Goal: Check status

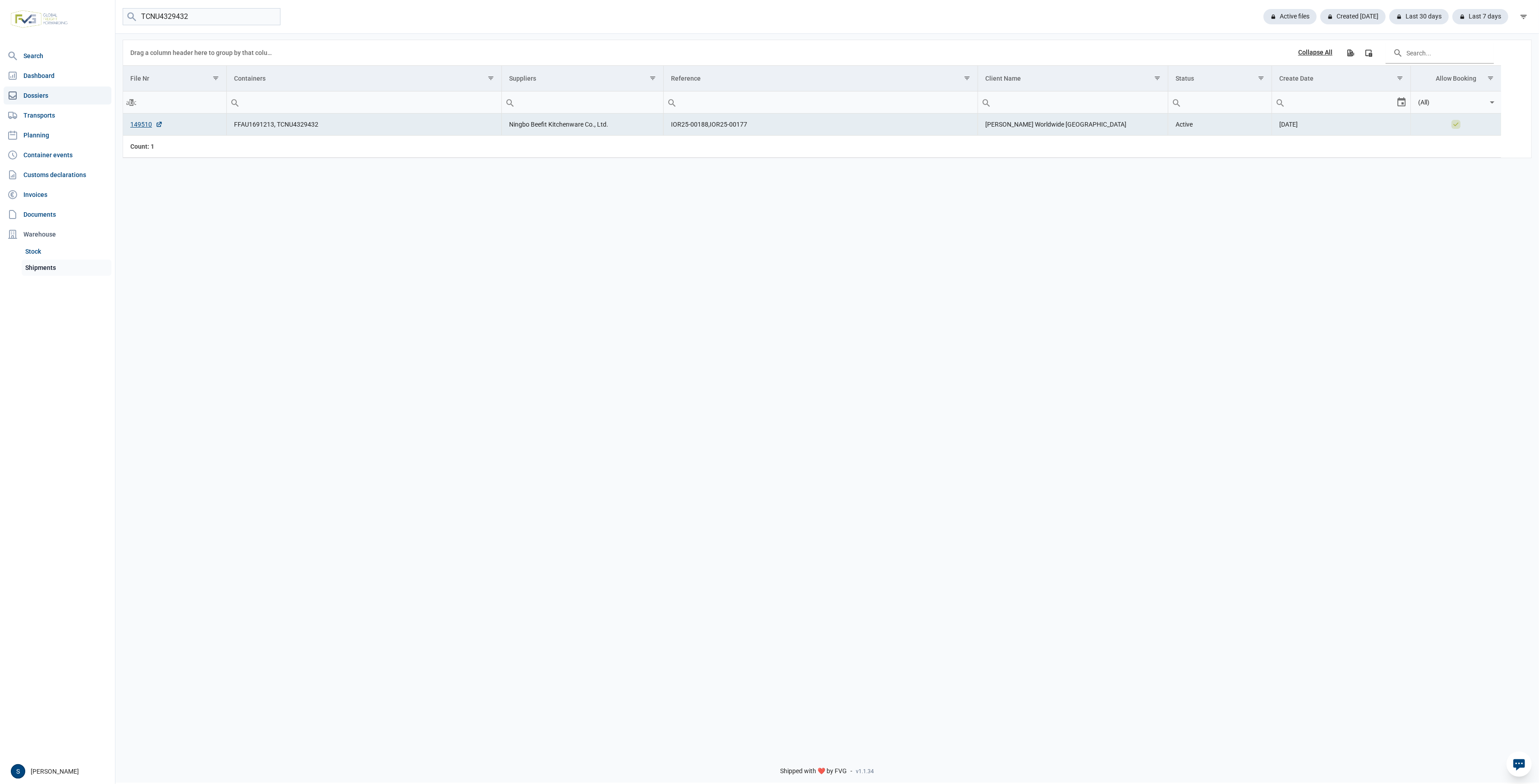
click at [57, 268] on link "Shipments" at bounding box center [66, 268] width 90 height 16
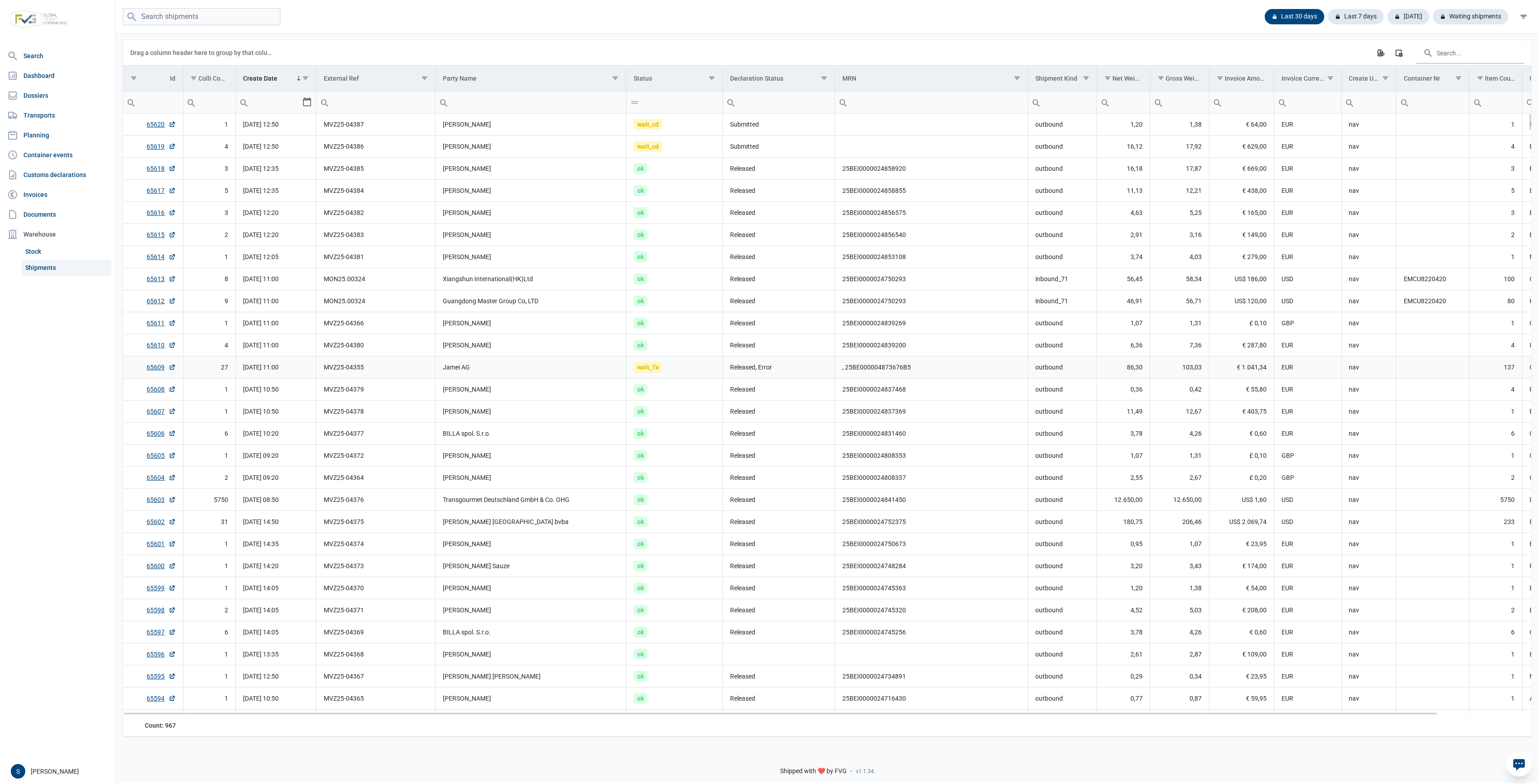
click at [759, 368] on td "Released, Error" at bounding box center [779, 367] width 112 height 22
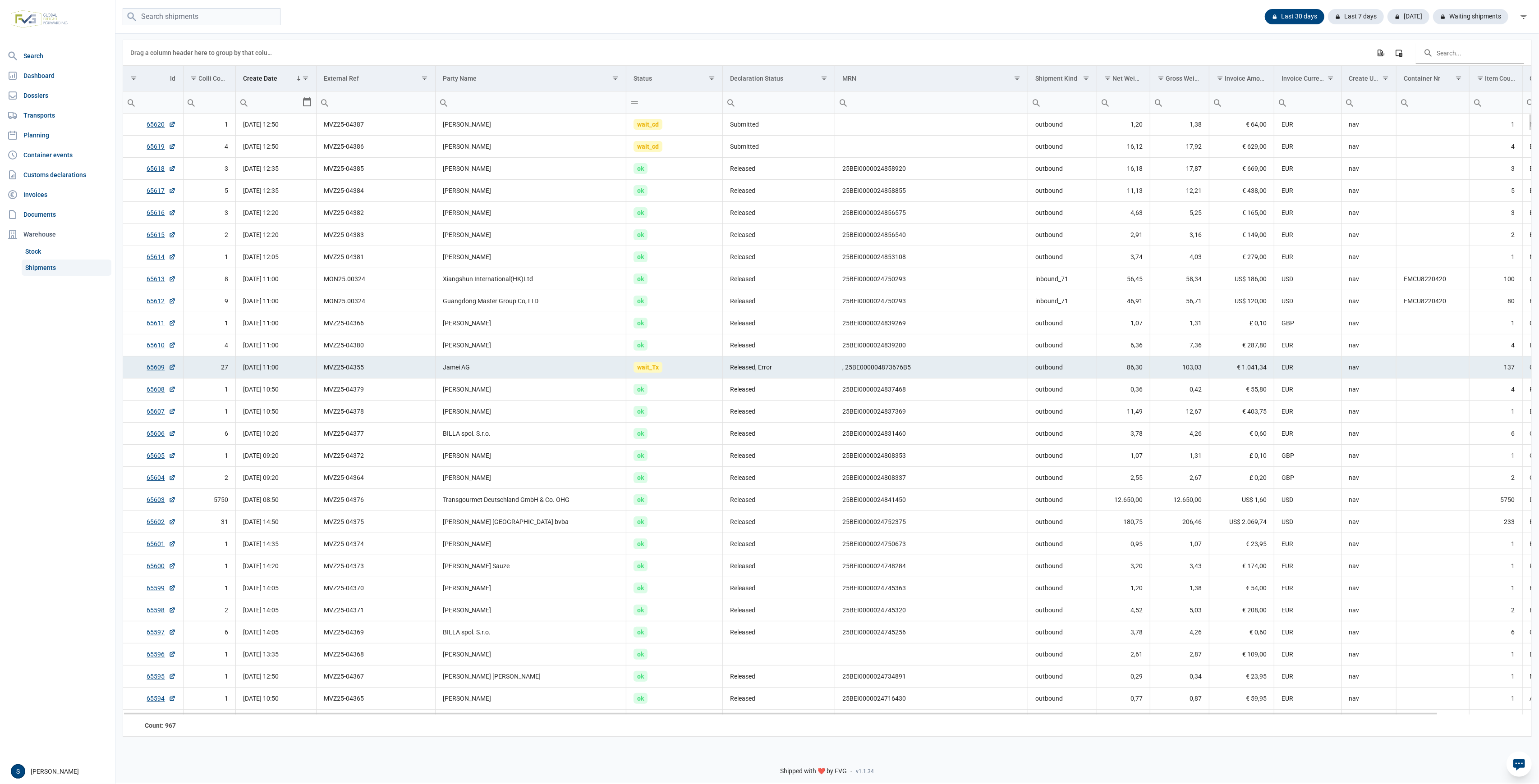
click at [759, 368] on td "Released, Error" at bounding box center [779, 367] width 112 height 22
click at [1479, 16] on div "Waiting shipments" at bounding box center [1467, 16] width 82 height 15
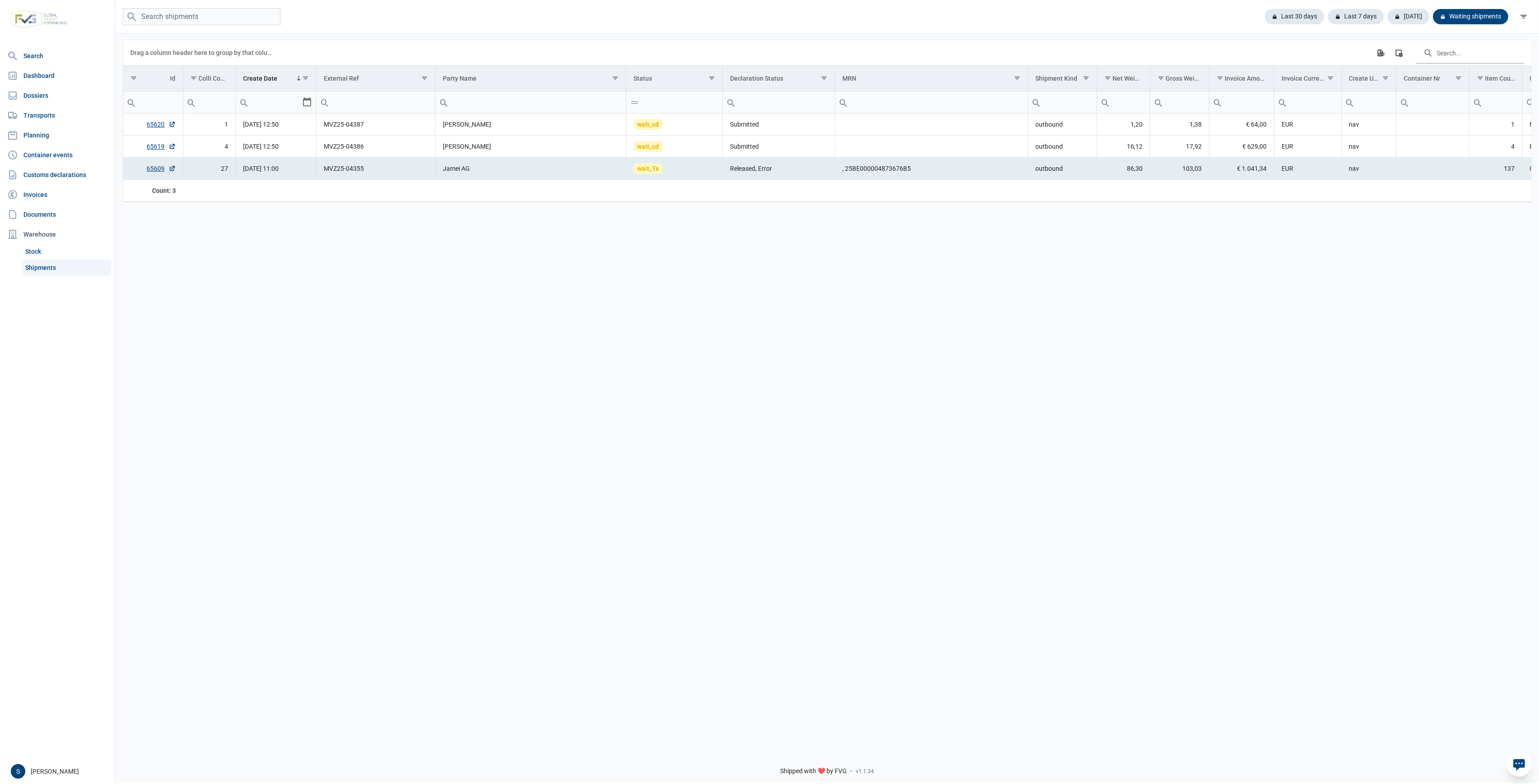
click at [1272, 28] on div "Last 30 days Last 7 days [DATE] Waiting shipments" at bounding box center [827, 17] width 1424 height 34
drag, startPoint x: 1278, startPoint y: 22, endPoint x: 1306, endPoint y: 10, distance: 30.5
click at [1328, 22] on div "Last 30 days" at bounding box center [1356, 16] width 56 height 15
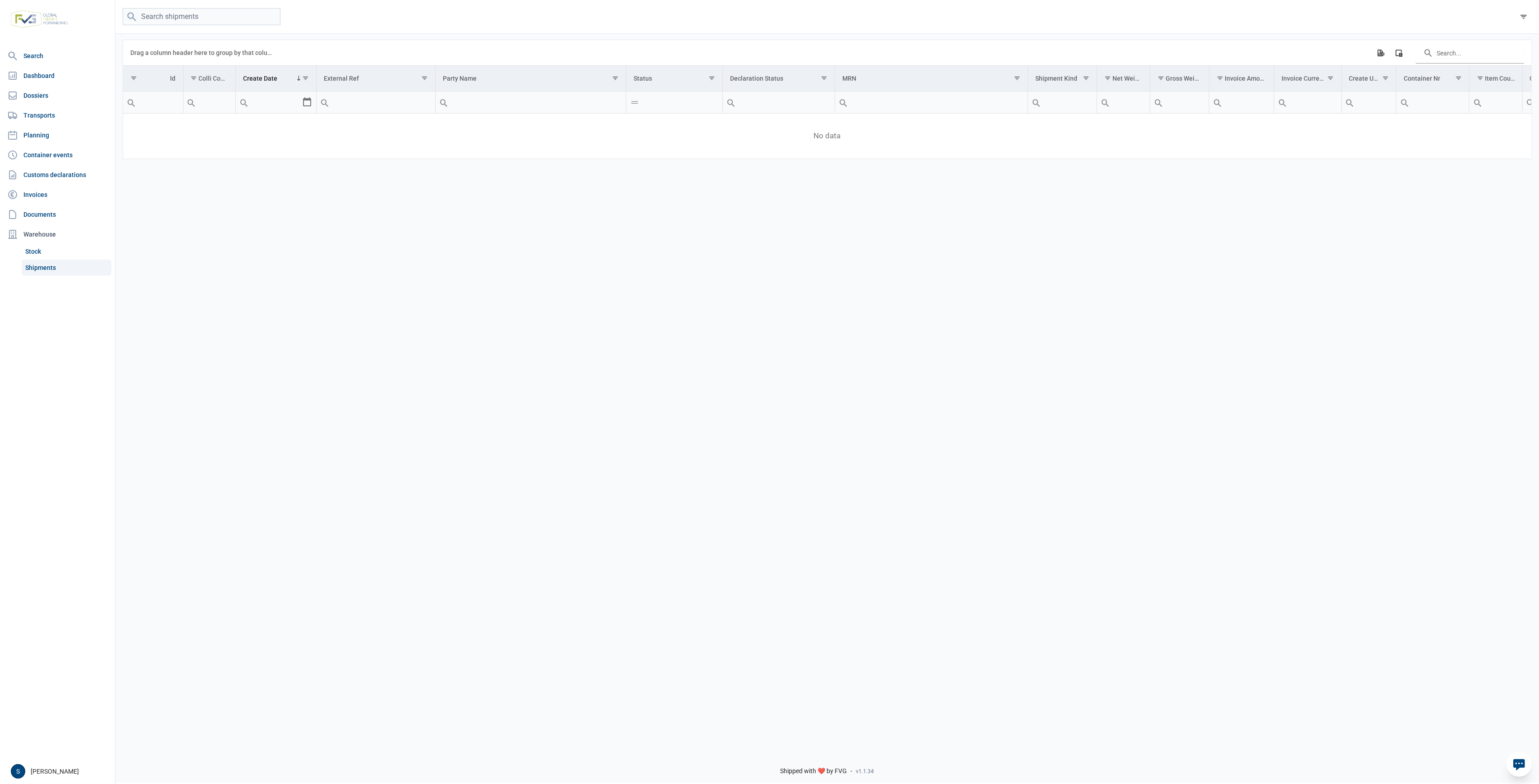
click at [44, 275] on link "Shipments" at bounding box center [66, 268] width 90 height 16
